Goal: Task Accomplishment & Management: Use online tool/utility

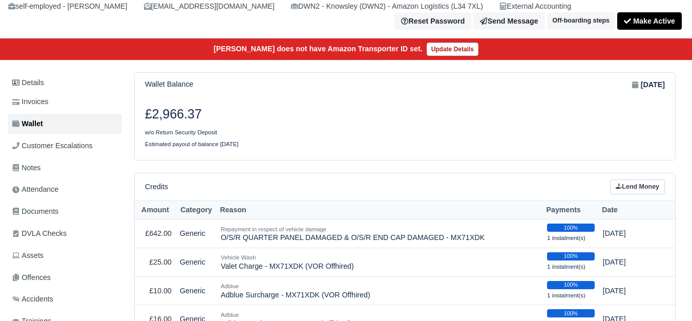
scroll to position [86, 0]
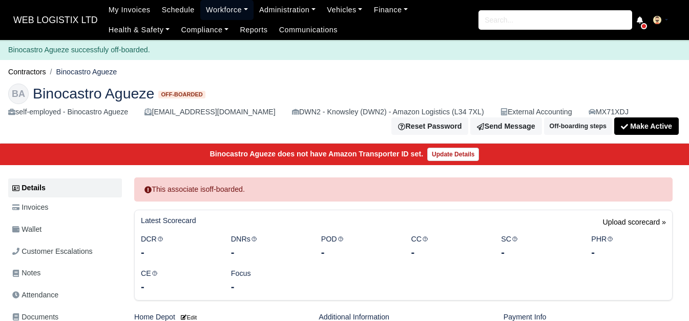
click at [219, 13] on link "Workforce" at bounding box center [226, 10] width 53 height 20
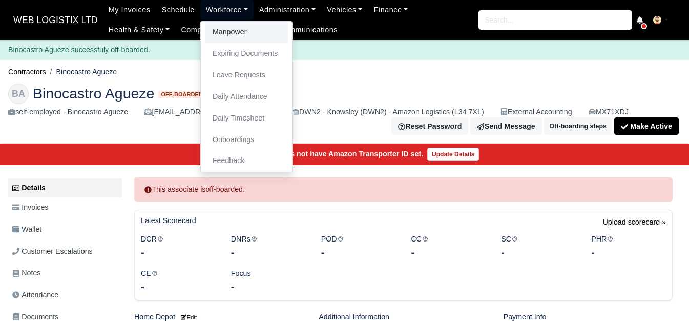
click at [220, 26] on link "Manpower" at bounding box center [246, 33] width 83 height 22
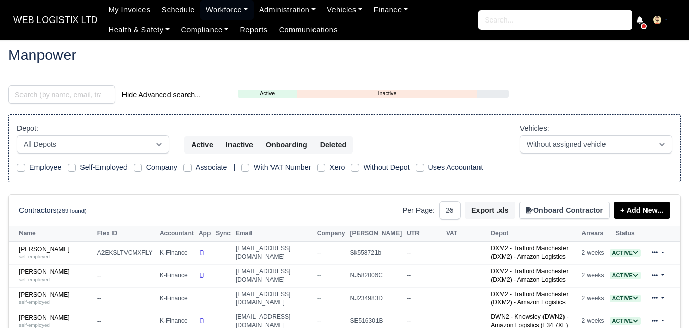
select select "25"
click at [90, 91] on input "search" at bounding box center [61, 95] width 107 height 18
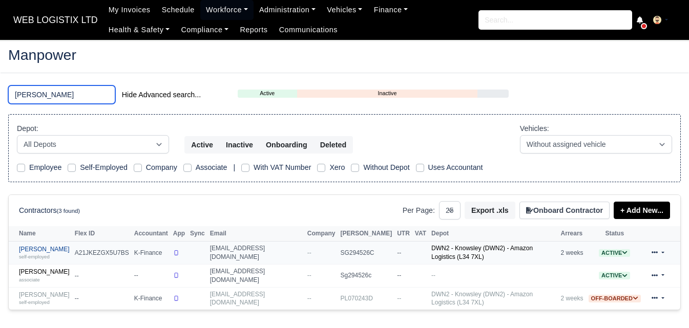
type input "harris"
click at [28, 253] on div "self-employed" at bounding box center [44, 256] width 51 height 7
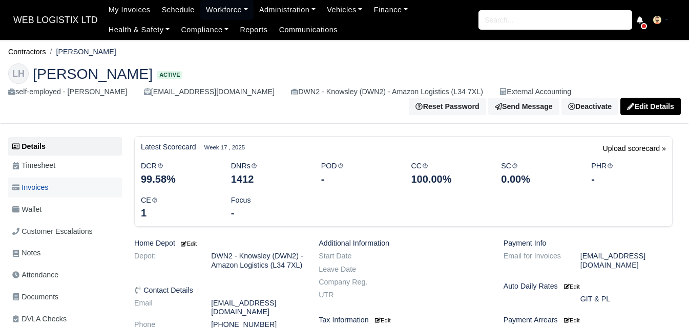
click at [44, 189] on span "Invoices" at bounding box center [30, 188] width 36 height 12
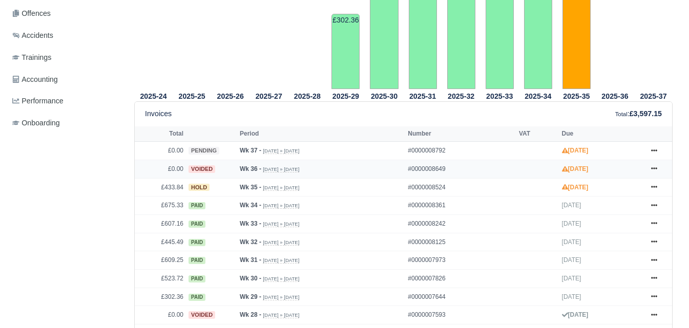
scroll to position [349, 0]
click at [657, 189] on icon at bounding box center [654, 187] width 6 height 2
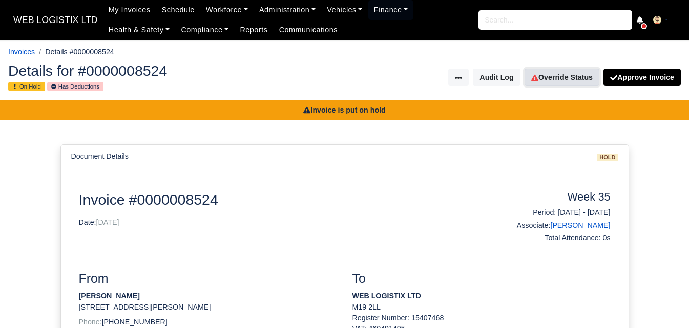
click at [545, 70] on link "Override Status" at bounding box center [562, 77] width 75 height 17
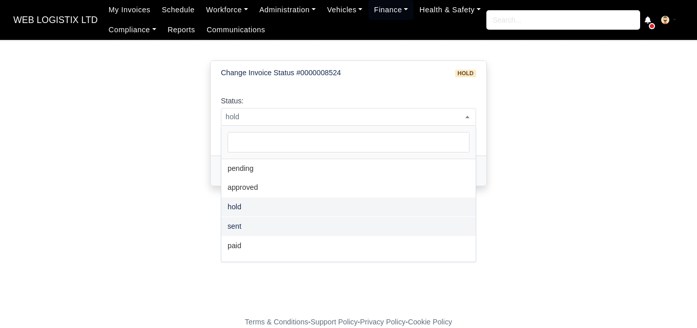
select select "sent"
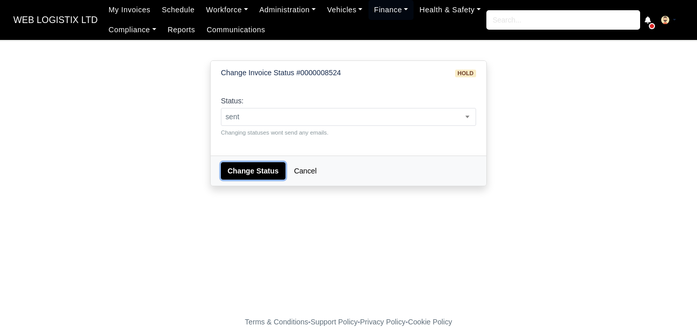
click at [241, 171] on button "Change Status" at bounding box center [253, 170] width 65 height 17
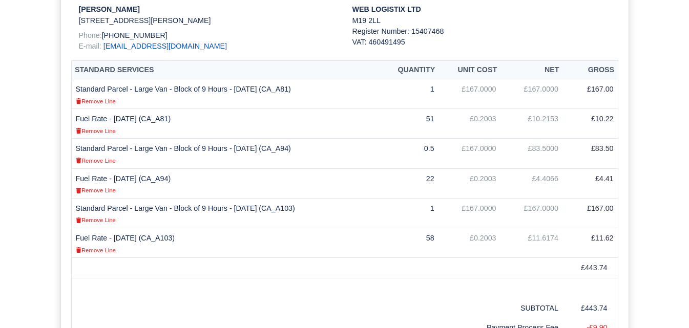
scroll to position [535, 0]
